Goal: Check status: Check status

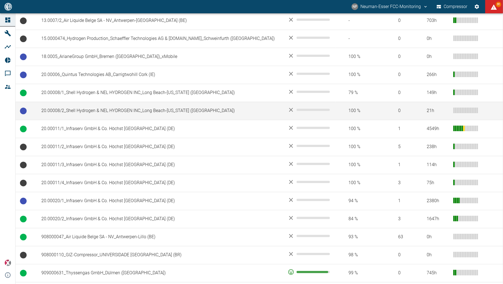
scroll to position [185, 0]
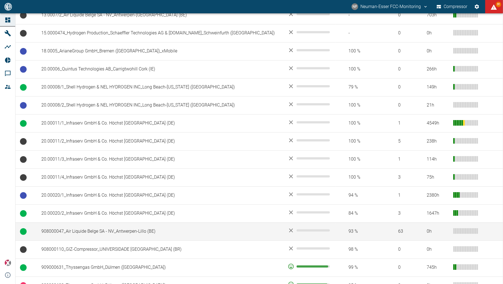
click at [86, 226] on td "908000047_Air Liquide Belge SA - NV_Antwerpen-Lillo (BE)" at bounding box center [160, 232] width 247 height 18
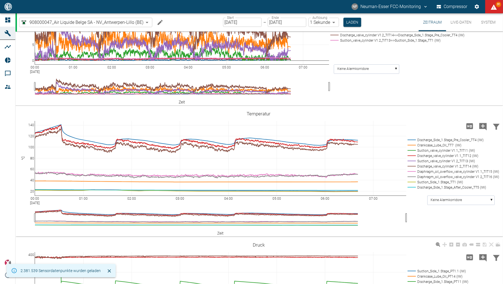
scroll to position [390, 0]
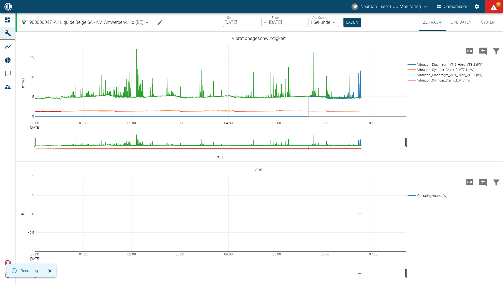
scroll to position [390, 0]
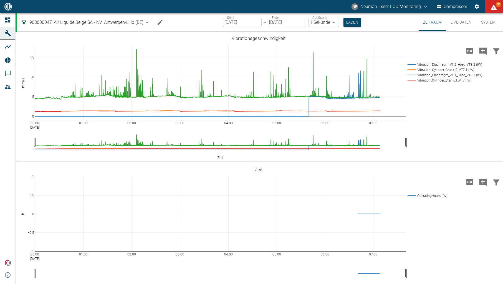
scroll to position [390, 0]
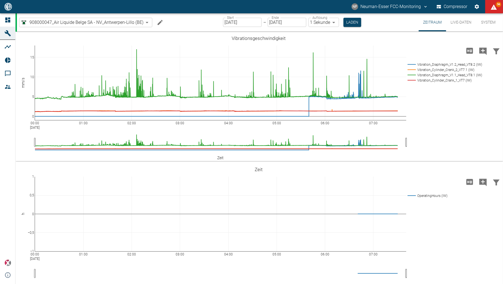
scroll to position [390, 0]
